Goal: Find specific page/section: Find specific page/section

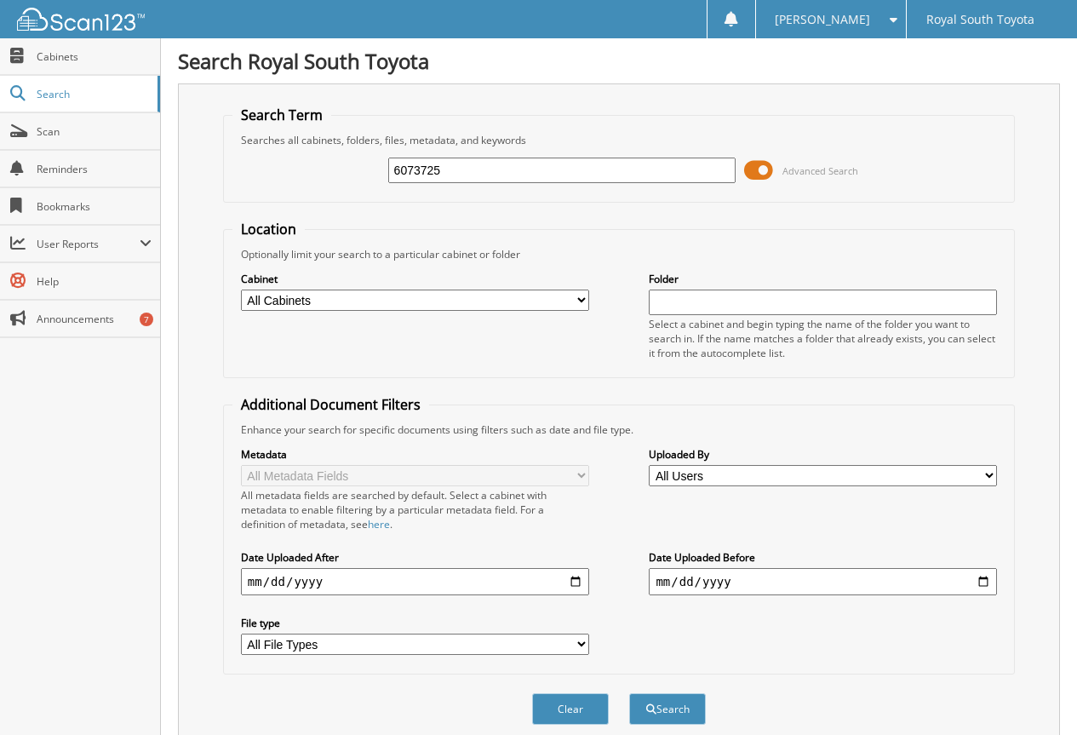
type input "6073725"
click at [629, 693] on button "Search" at bounding box center [667, 709] width 77 height 32
click at [674, 702] on button "Search" at bounding box center [667, 709] width 77 height 32
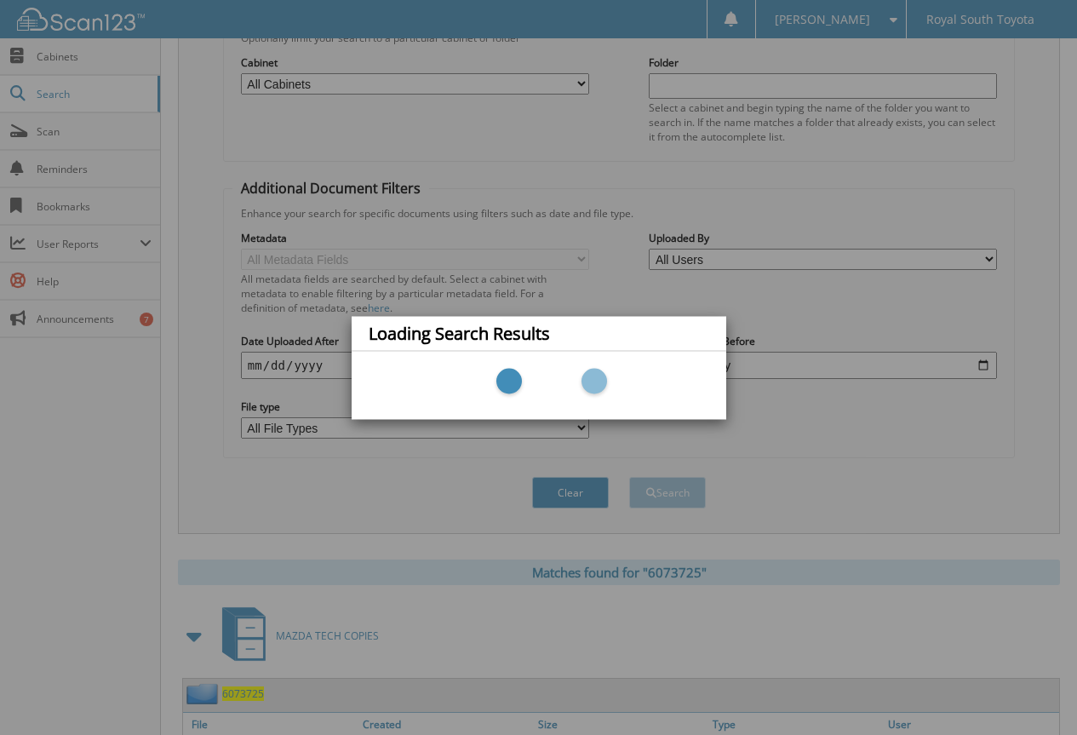
scroll to position [341, 0]
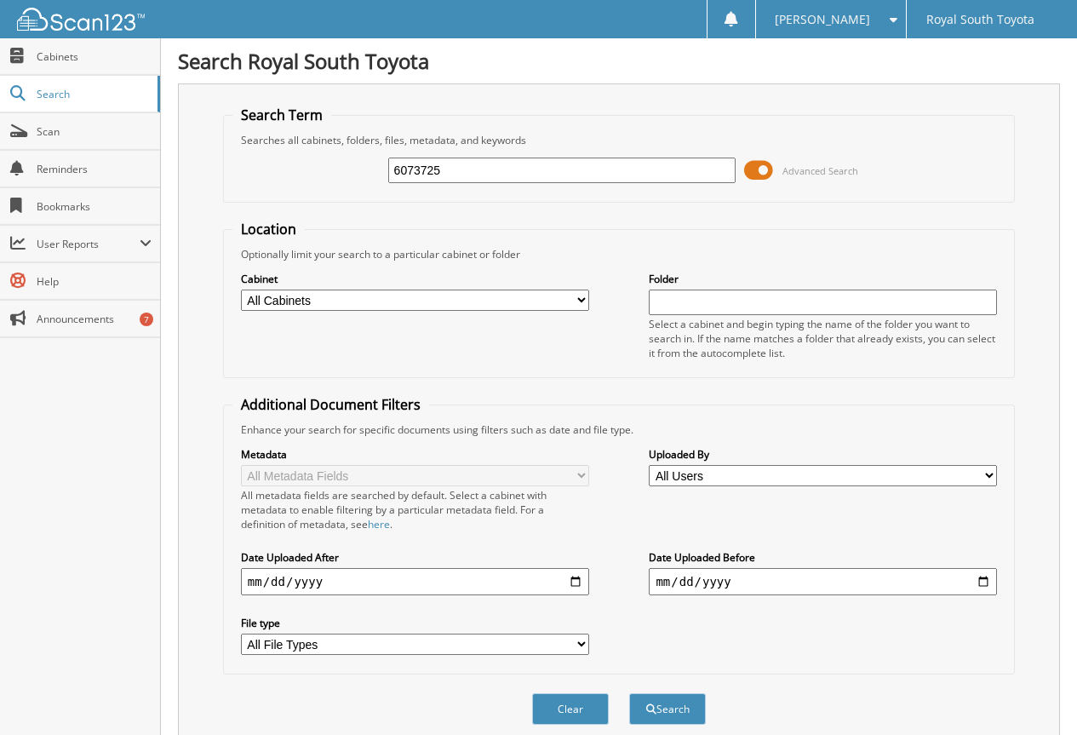
scroll to position [341, 0]
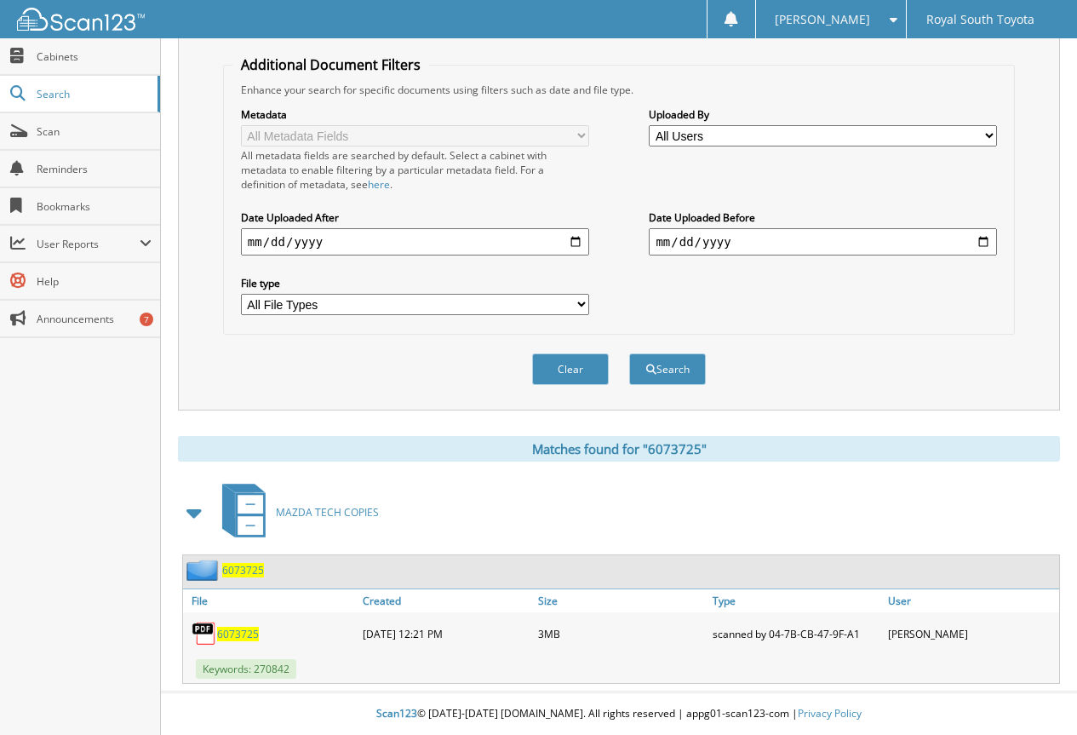
click at [248, 627] on span "6073725" at bounding box center [238, 634] width 42 height 14
